Goal: Task Accomplishment & Management: Complete application form

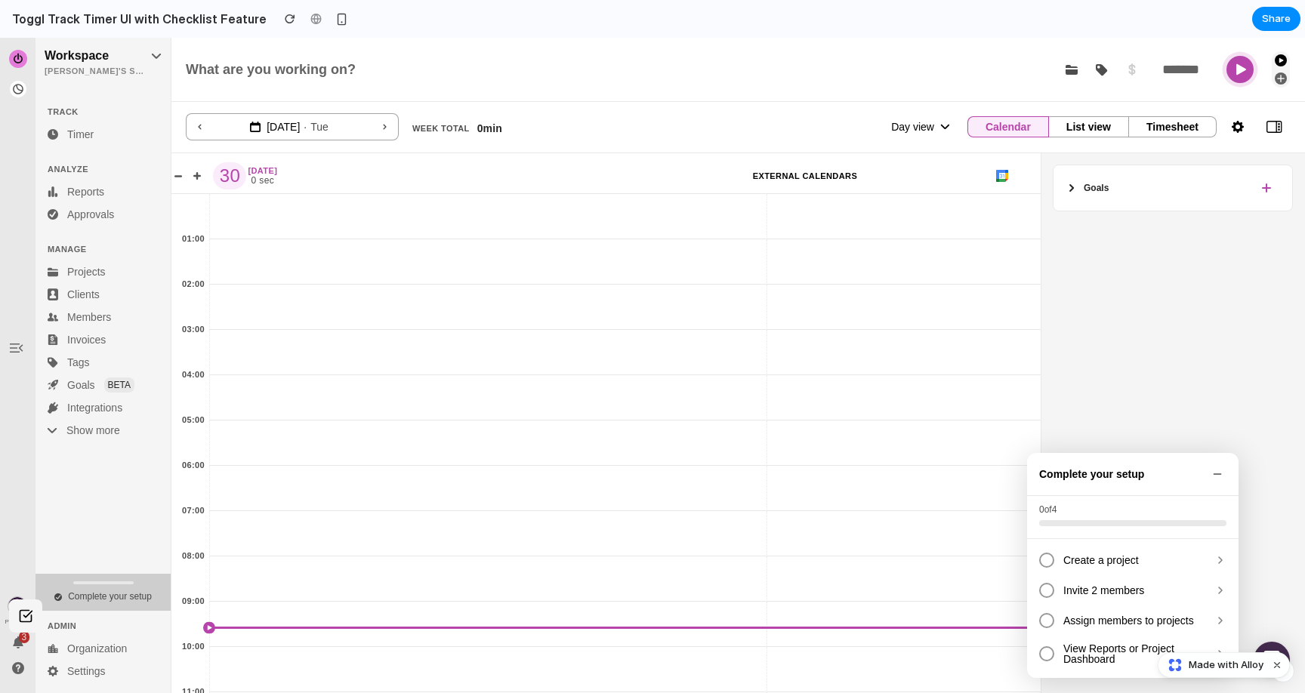
click at [138, 595] on span "Complete your setup" at bounding box center [110, 596] width 84 height 11
click at [1278, 665] on button "Dismiss watermark" at bounding box center [1277, 665] width 18 height 18
click at [1079, 558] on span "Create a project" at bounding box center [1134, 560] width 142 height 11
click at [1073, 588] on span "Invite 2 members" at bounding box center [1134, 590] width 142 height 11
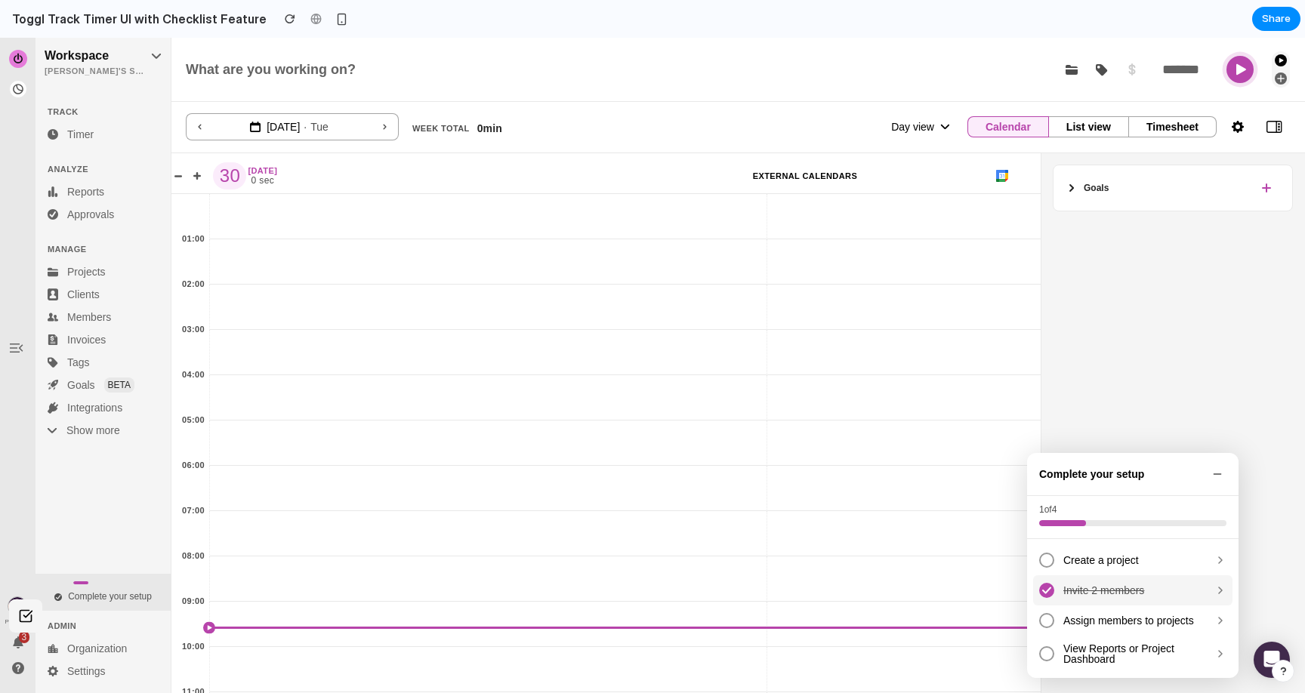
click at [1073, 588] on span "Invite 2 members" at bounding box center [1134, 590] width 142 height 11
click at [1079, 625] on span "Assign members to projects" at bounding box center [1134, 620] width 142 height 11
click at [1081, 644] on span "View Reports or Project Dashboard" at bounding box center [1134, 653] width 142 height 21
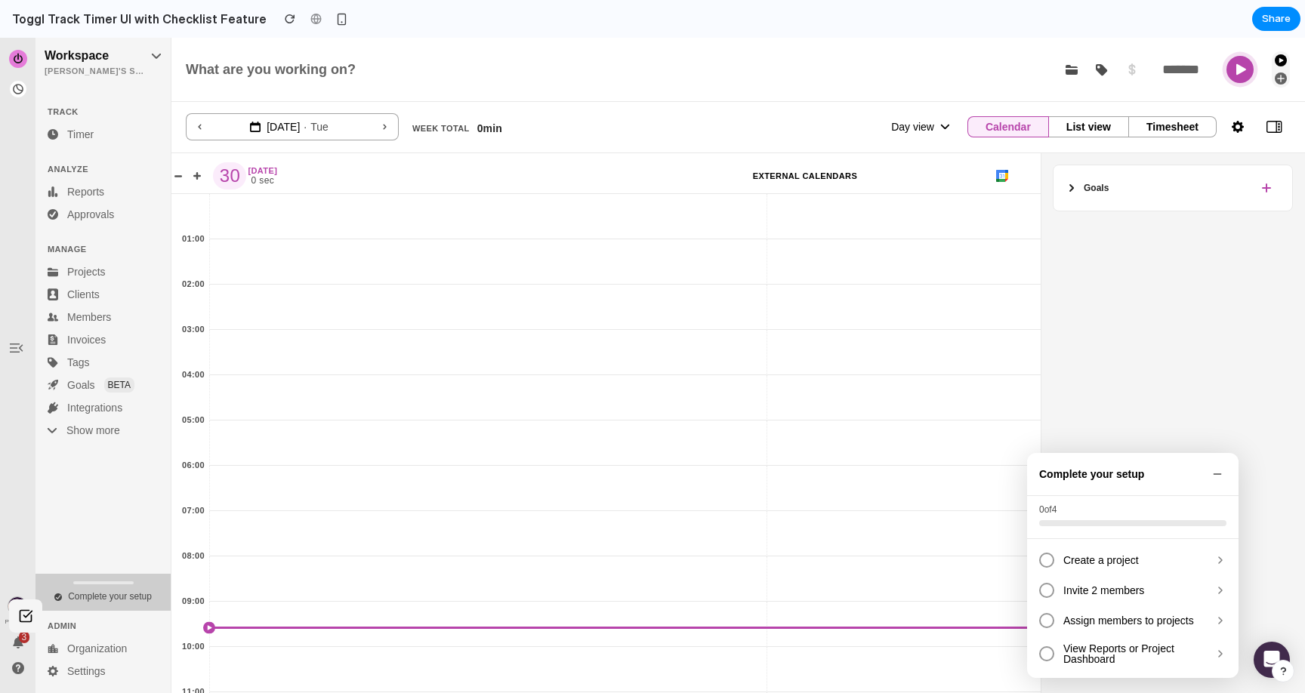
click at [90, 591] on div "Complete your setup" at bounding box center [102, 597] width 97 height 13
click at [1212, 474] on icon at bounding box center [1217, 474] width 12 height 12
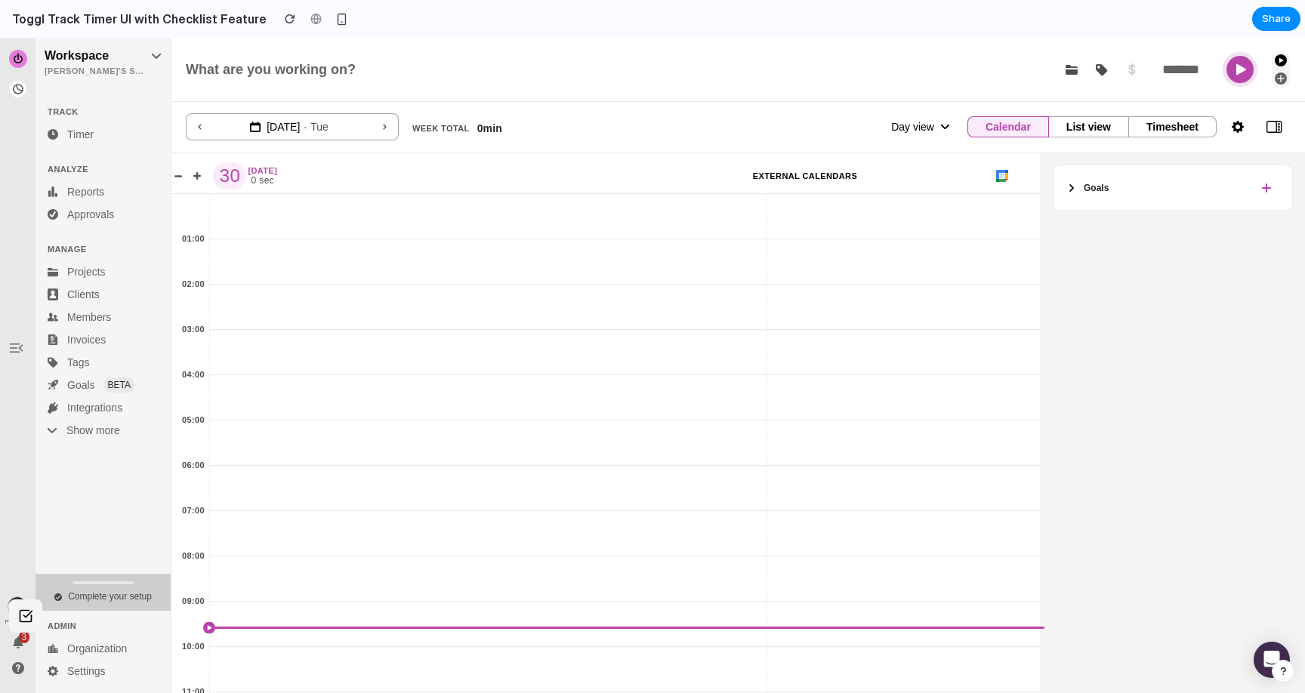
click at [133, 590] on button "Complete your setup" at bounding box center [102, 592] width 135 height 37
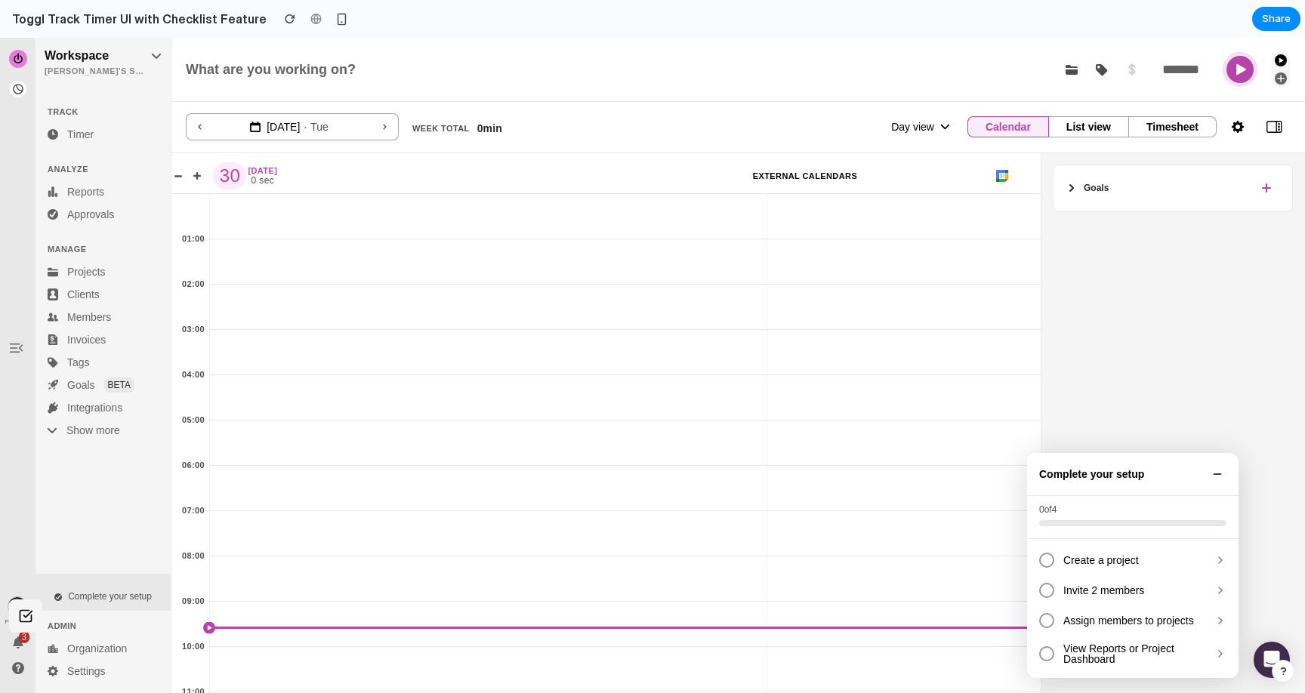
click at [1211, 470] on icon at bounding box center [1217, 474] width 12 height 12
